Goal: Learn about a topic

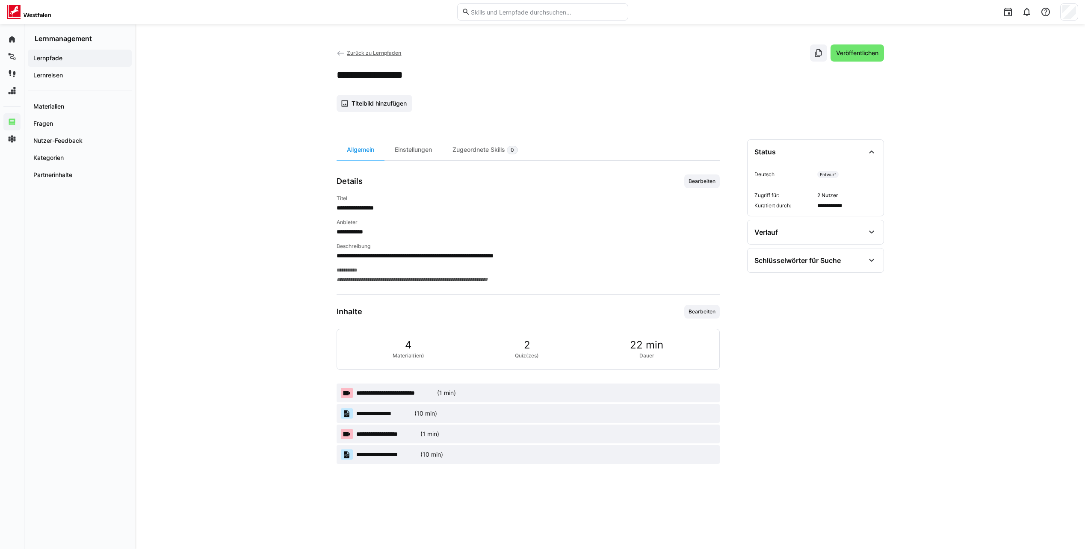
click at [409, 393] on span "**********" at bounding box center [394, 393] width 77 height 9
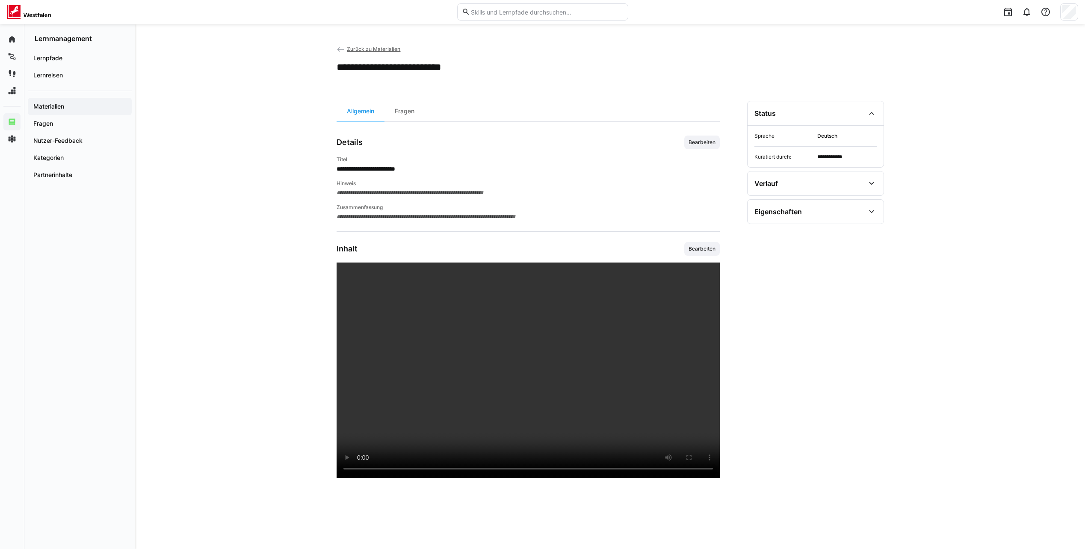
click at [342, 47] on eds-icon at bounding box center [341, 49] width 9 height 9
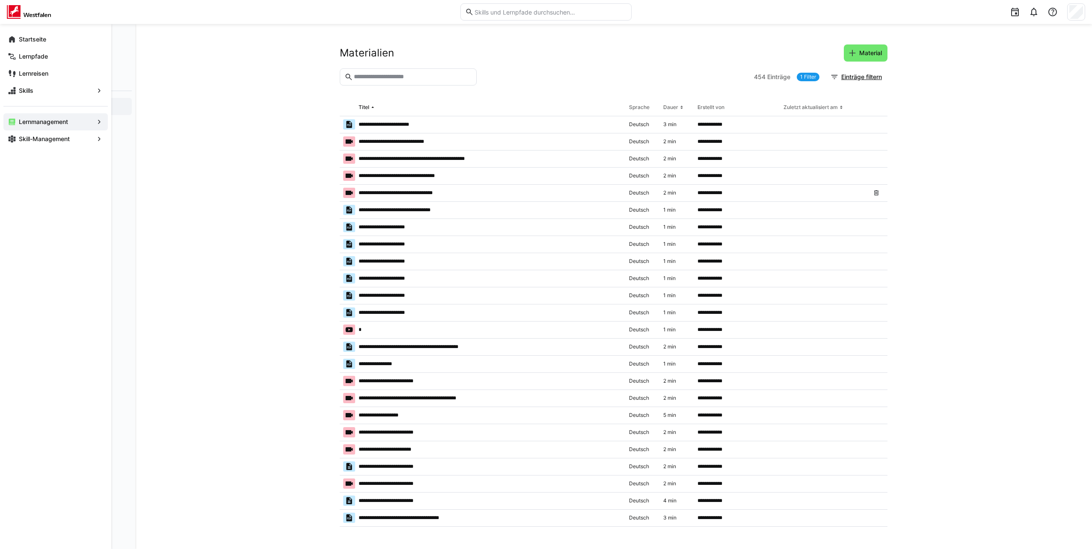
click at [0, 0] on app-navigation-label "Lernmanagement" at bounding box center [0, 0] width 0 height 0
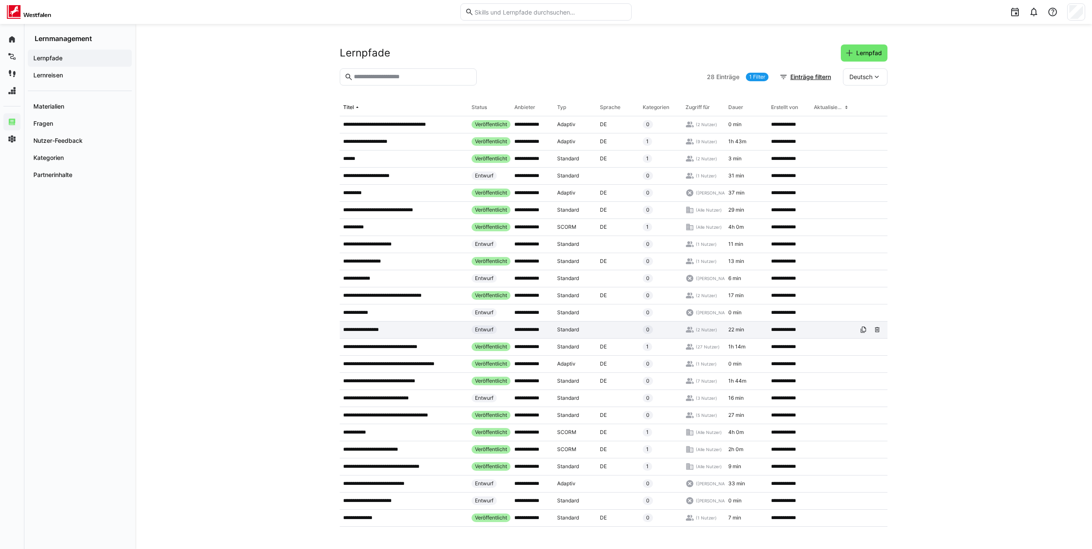
click at [378, 327] on p "**********" at bounding box center [365, 329] width 44 height 7
